Goal: Find specific page/section: Find specific page/section

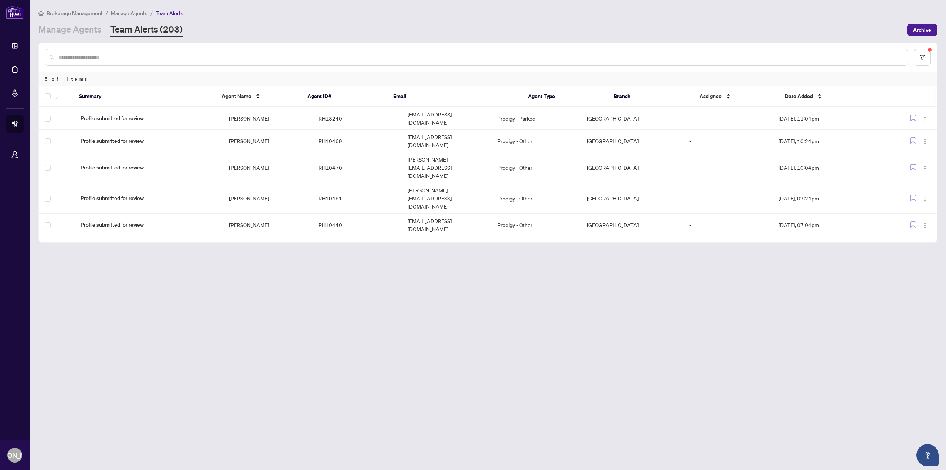
drag, startPoint x: 493, startPoint y: 301, endPoint x: 515, endPoint y: 216, distance: 88.6
click at [493, 301] on main "Brokerage Management / Manage Agents / Team Alerts Manage Agents Team Alerts (2…" at bounding box center [488, 235] width 916 height 470
click at [382, 325] on main "Brokerage Management / Manage Agents / Team Alerts Manage Agents Team Alerts (2…" at bounding box center [488, 235] width 916 height 470
click at [251, 333] on main "Brokerage Management / Manage Agents / Team Alerts Manage Agents Team Alerts (2…" at bounding box center [488, 235] width 916 height 470
click at [195, 308] on main "Brokerage Management / Manage Agents / Team Alerts Manage Agents Team Alerts (2…" at bounding box center [488, 235] width 916 height 470
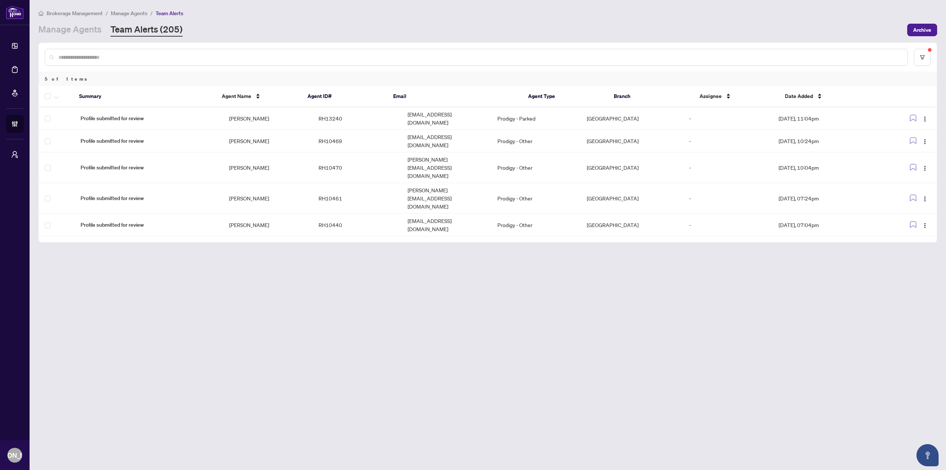
click at [534, 306] on main "Brokerage Management / Manage Agents / Team Alerts Manage Agents Team Alerts (2…" at bounding box center [488, 235] width 916 height 470
click at [198, 328] on main "Brokerage Management / Manage Agents / Team Alerts Manage Agents Team Alerts (2…" at bounding box center [488, 235] width 916 height 470
